Goal: Task Accomplishment & Management: Complete application form

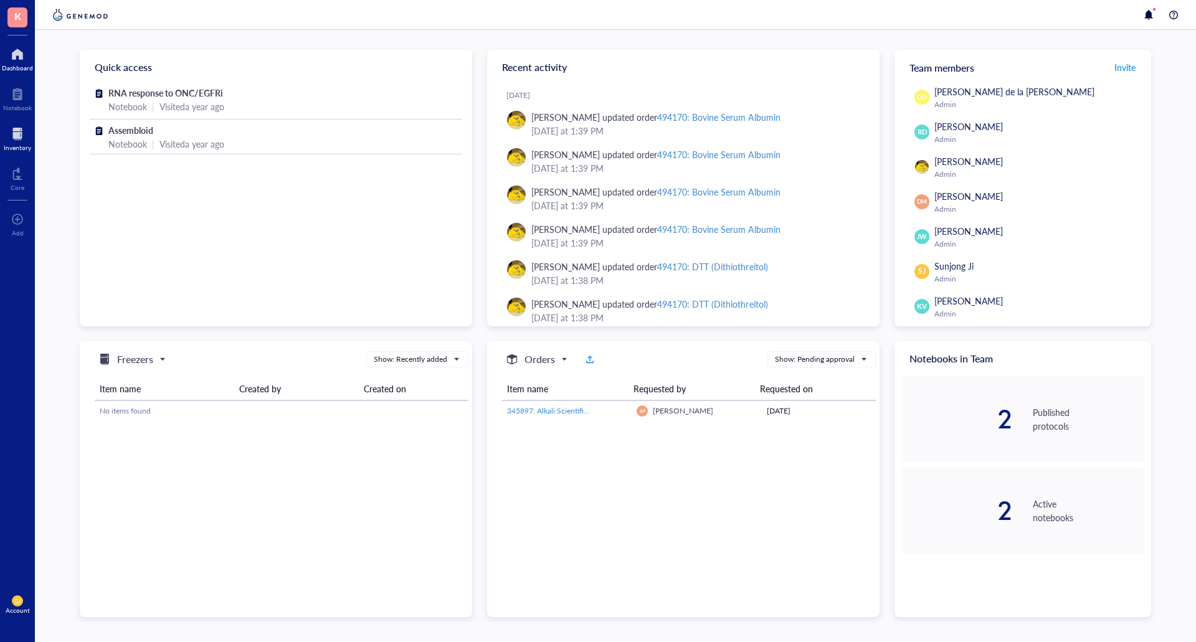
click at [22, 138] on div at bounding box center [17, 134] width 27 height 20
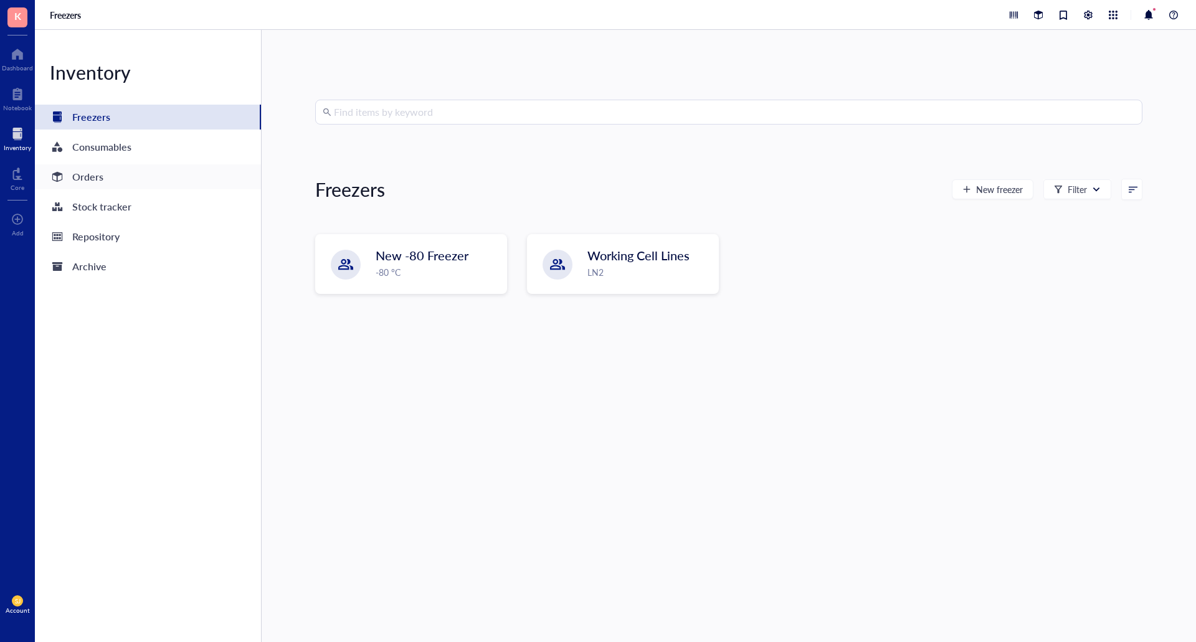
click at [143, 185] on div "Orders" at bounding box center [148, 176] width 226 height 25
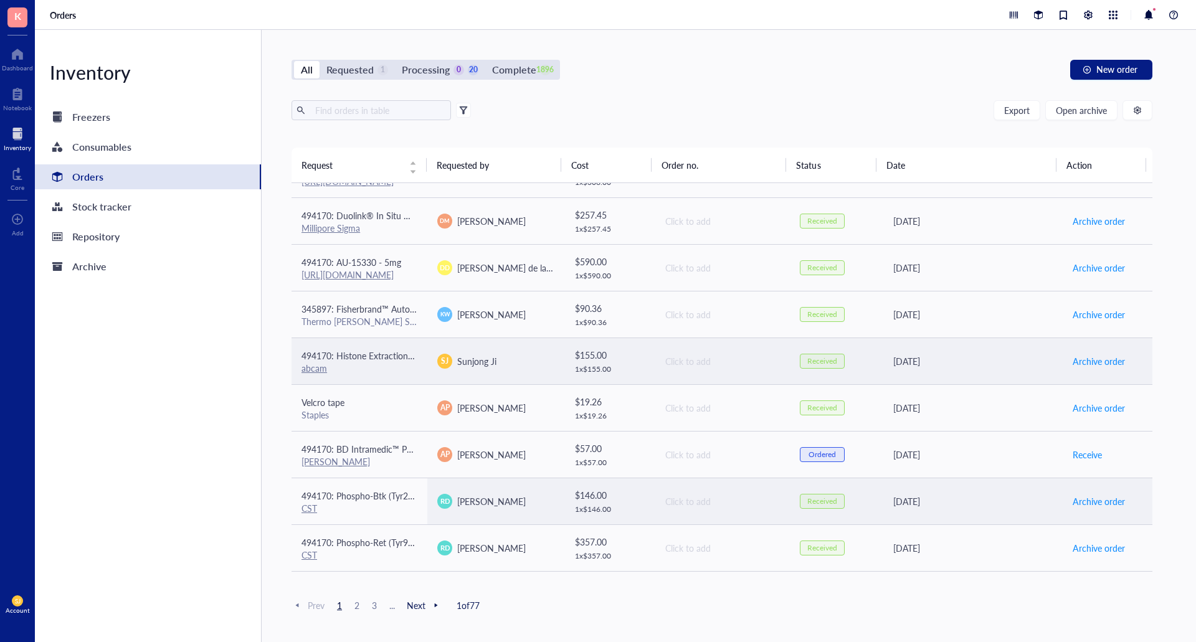
scroll to position [498, 0]
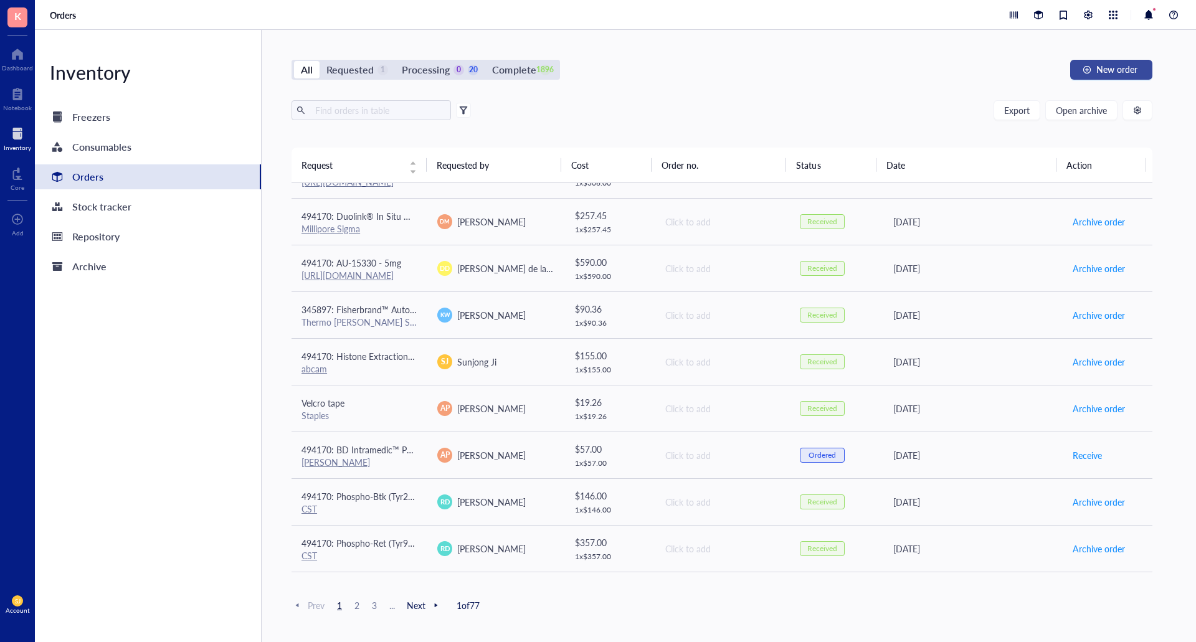
click at [1132, 69] on span "New order" at bounding box center [1116, 69] width 41 height 10
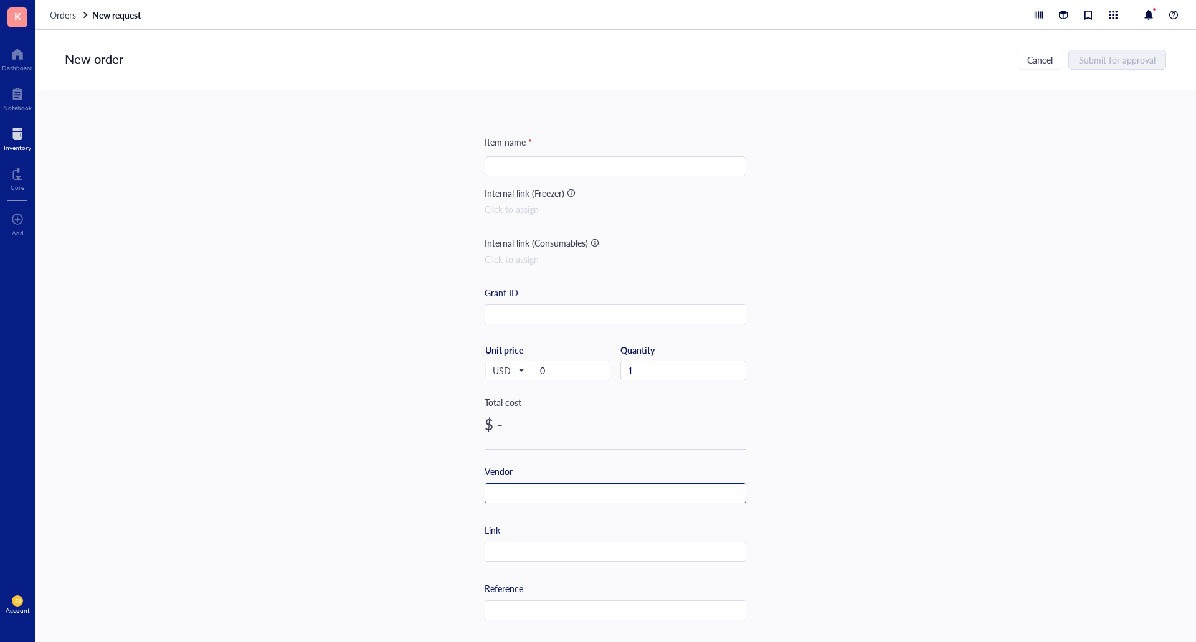
click at [511, 493] on input "text" at bounding box center [615, 494] width 260 height 20
type input "CST"
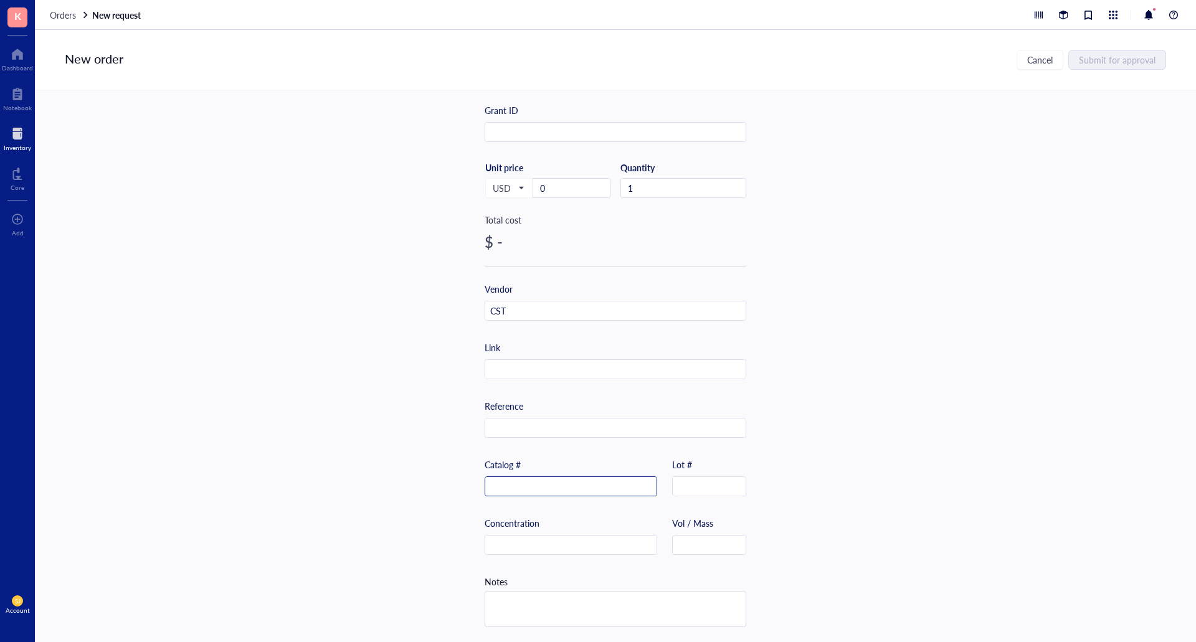
click at [528, 480] on input "text" at bounding box center [570, 487] width 171 height 20
paste input "3457S"
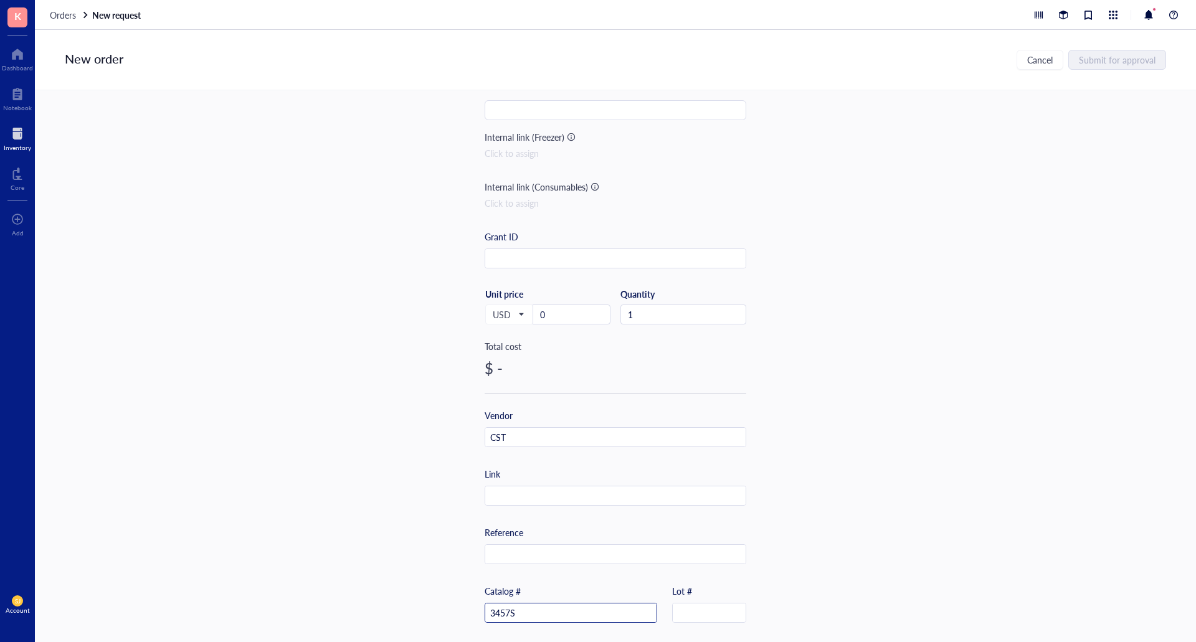
scroll to position [0, 0]
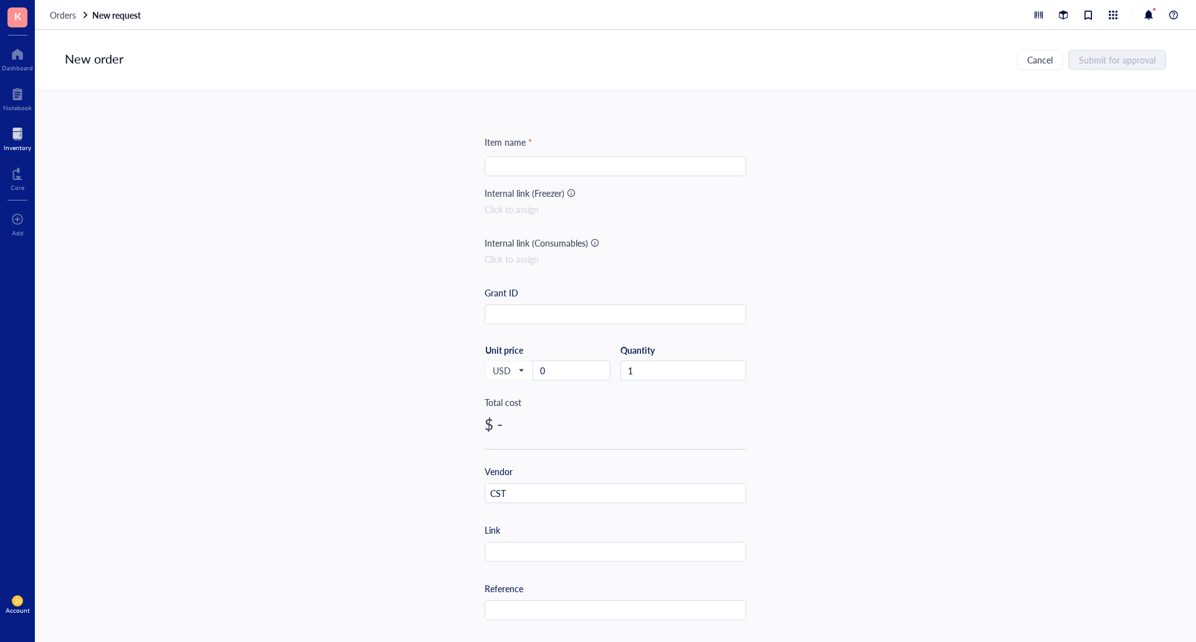
type input "3457S"
click at [547, 171] on input "search" at bounding box center [615, 166] width 247 height 19
paste input "JMJD3 Antibody #3457"
type input "JMJD3 Antibody #3457"
drag, startPoint x: 803, startPoint y: 333, endPoint x: 637, endPoint y: 298, distance: 169.2
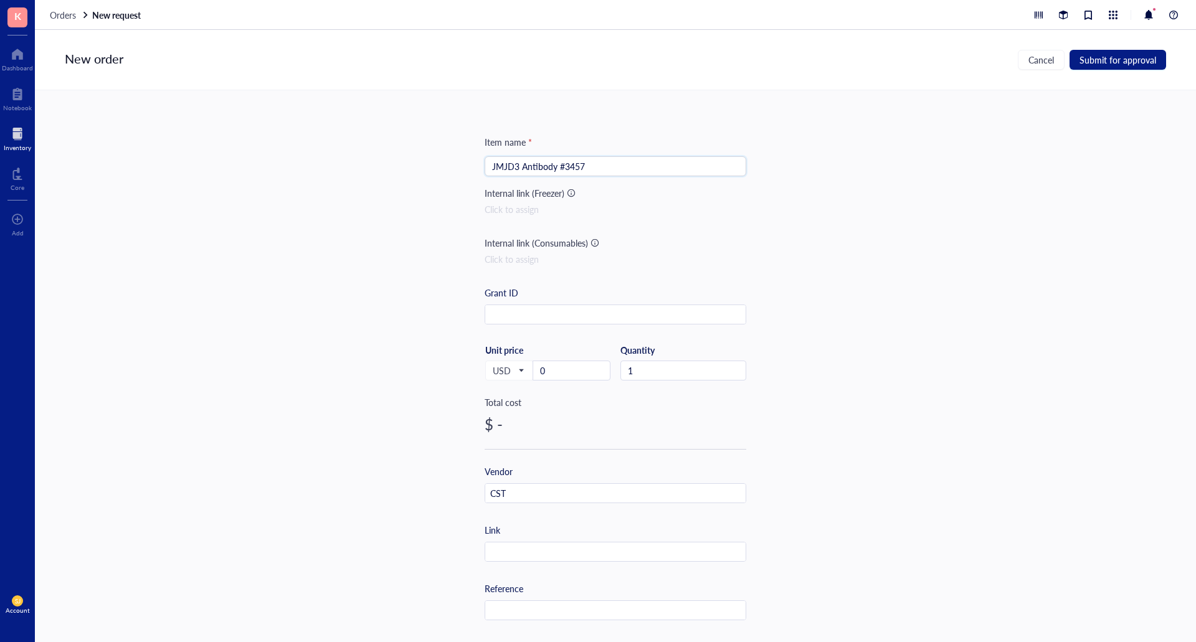
click at [803, 333] on div "Item name * JMJD3 Antibody #3457 JMJD3 Antibody #3457 Internal link (Freezer) C…" at bounding box center [615, 366] width 1161 height 552
click at [569, 371] on input "0" at bounding box center [571, 370] width 77 height 19
paste input "306"
type input "306"
drag, startPoint x: 893, startPoint y: 389, endPoint x: 897, endPoint y: 396, distance: 7.8
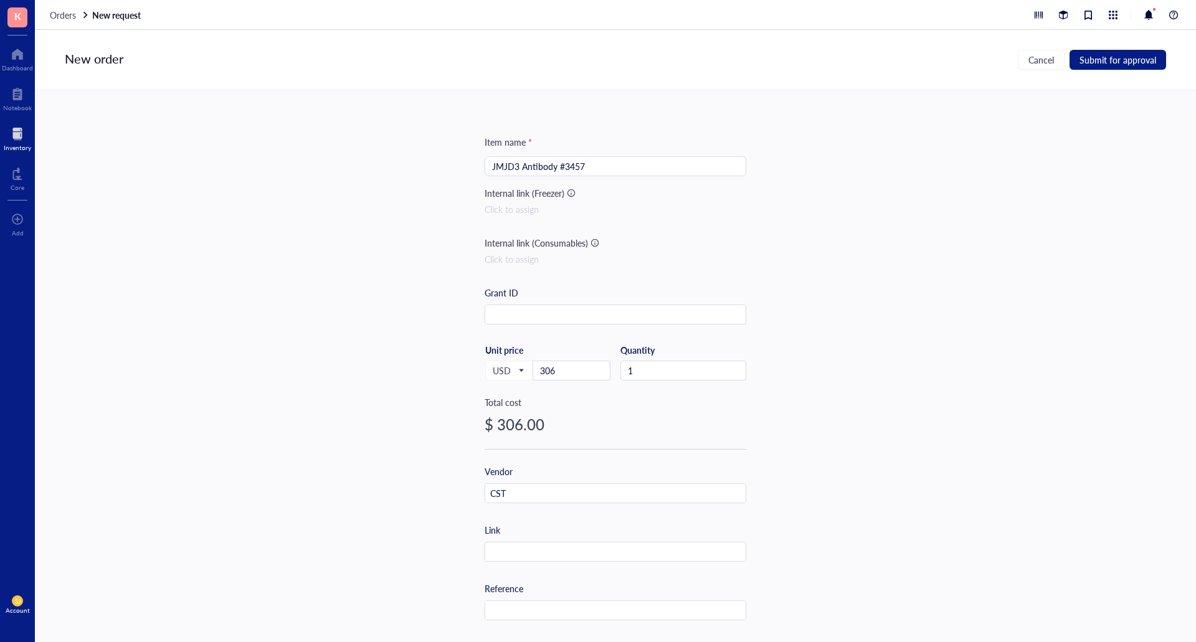
click at [894, 389] on div "Item name * JMJD3 Antibody #3457 Internal link (Freezer) Click to assign Intern…" at bounding box center [615, 366] width 1161 height 552
click at [1132, 59] on span "Submit for approval" at bounding box center [1117, 60] width 77 height 10
